Goal: Information Seeking & Learning: Stay updated

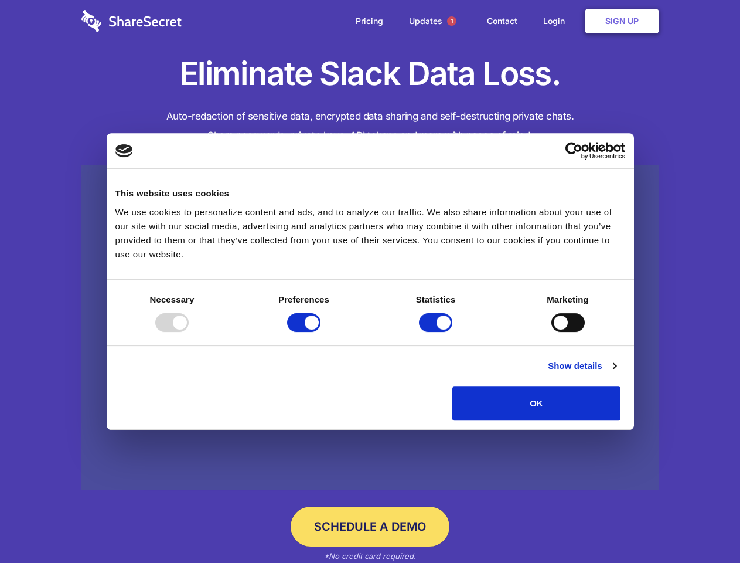
click at [189, 332] on div at bounding box center [171, 322] width 33 height 19
click at [321, 332] on input "Preferences" at bounding box center [303, 322] width 33 height 19
checkbox input "false"
click at [437, 332] on input "Statistics" at bounding box center [435, 322] width 33 height 19
checkbox input "false"
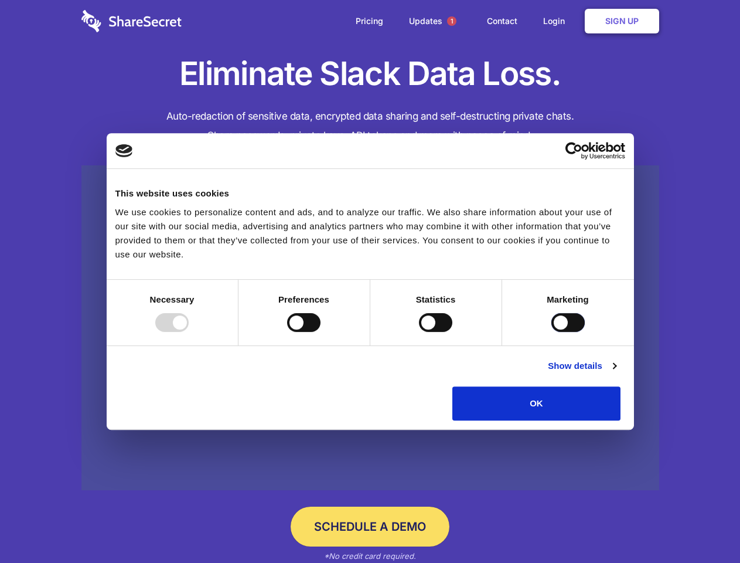
click at [552, 332] on input "Marketing" at bounding box center [568, 322] width 33 height 19
checkbox input "true"
click at [616, 373] on link "Show details" at bounding box center [582, 366] width 68 height 14
click at [0, 0] on ul "Necessary 7 Necessary cookies help make a website usable by enabling basic func…" at bounding box center [0, 0] width 0 height 0
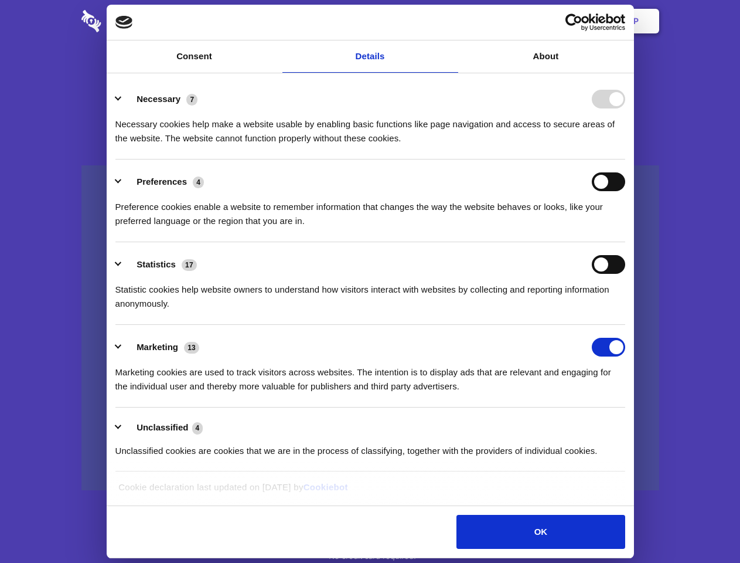
click at [451, 21] on span "1" at bounding box center [451, 20] width 9 height 9
